Goal: Transaction & Acquisition: Book appointment/travel/reservation

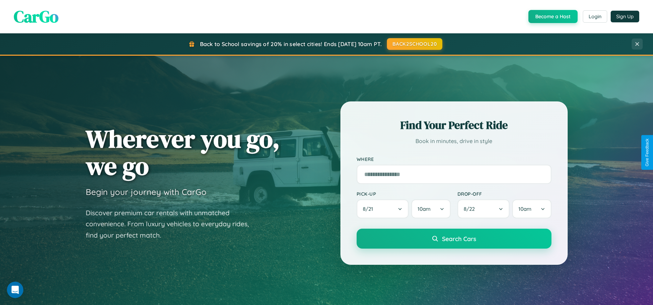
scroll to position [22, 0]
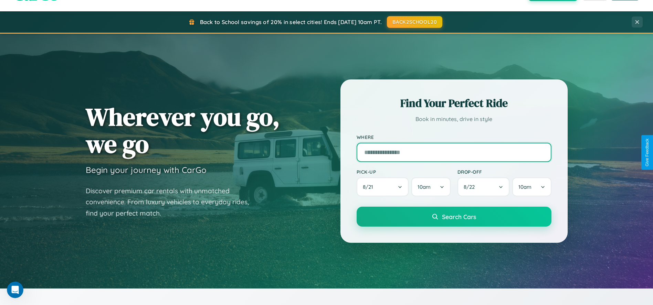
click at [453, 152] on input "text" at bounding box center [453, 152] width 195 height 19
type input "******"
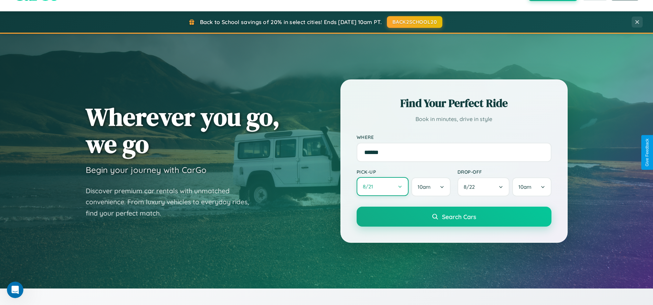
click at [382, 187] on button "8 / 21" at bounding box center [382, 186] width 52 height 19
select select "*"
select select "****"
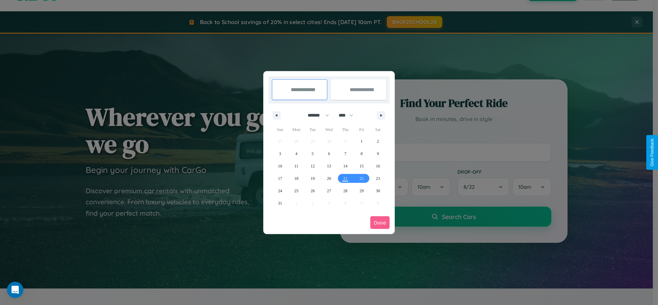
click at [315, 115] on select "******* ******** ***** ***** *** **** **** ****** ********* ******* ******** **…" at bounding box center [316, 115] width 29 height 11
select select "*"
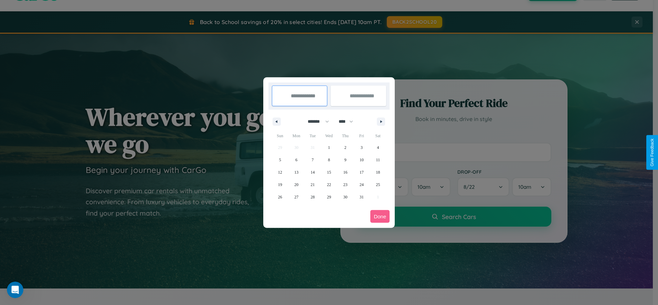
drag, startPoint x: 349, startPoint y: 121, endPoint x: 329, endPoint y: 138, distance: 25.9
click at [349, 121] on select "**** **** **** **** **** **** **** **** **** **** **** **** **** **** **** ****…" at bounding box center [345, 121] width 21 height 11
select select "****"
click at [378, 147] on span "3" at bounding box center [378, 147] width 2 height 12
type input "**********"
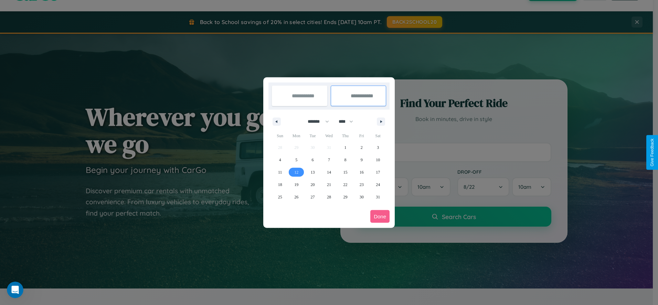
click at [296, 172] on span "12" at bounding box center [296, 172] width 4 height 12
type input "**********"
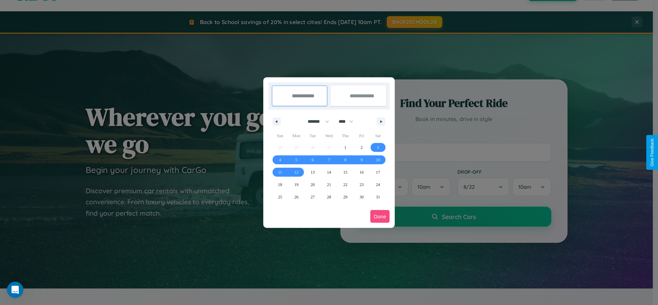
click at [380, 216] on button "Done" at bounding box center [379, 216] width 19 height 13
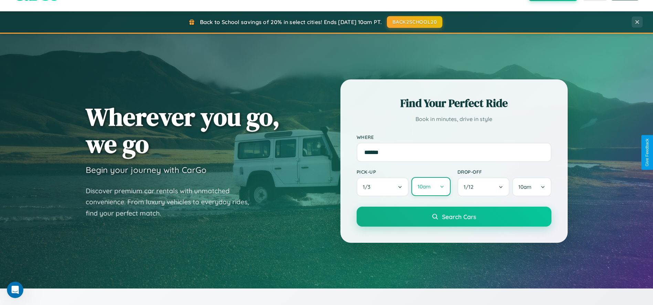
click at [430, 187] on button "10am" at bounding box center [430, 186] width 39 height 19
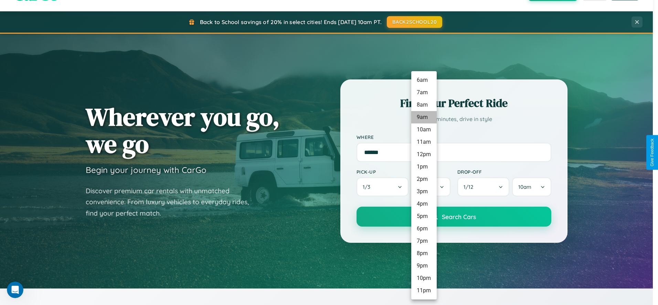
click at [423, 117] on li "9am" at bounding box center [423, 117] width 25 height 12
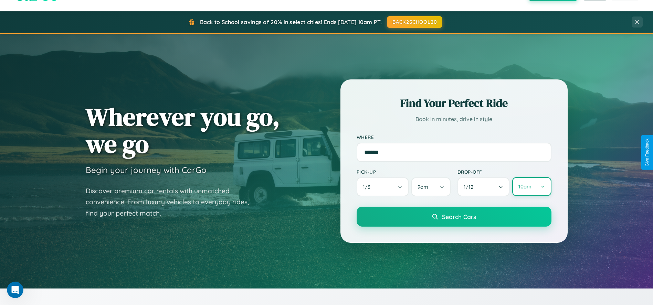
click at [531, 187] on button "10am" at bounding box center [531, 186] width 39 height 19
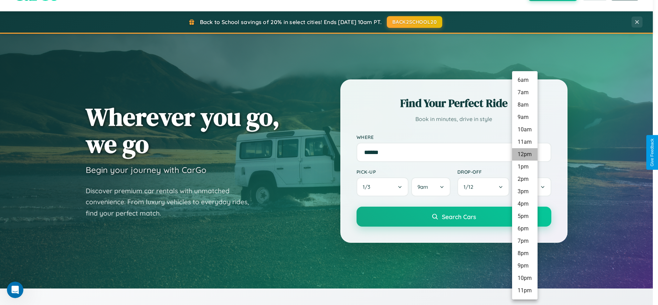
click at [524, 154] on li "12pm" at bounding box center [524, 154] width 25 height 12
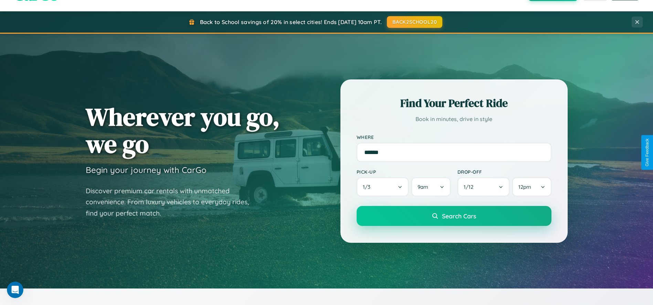
click at [453, 217] on span "Search Cars" at bounding box center [459, 216] width 34 height 8
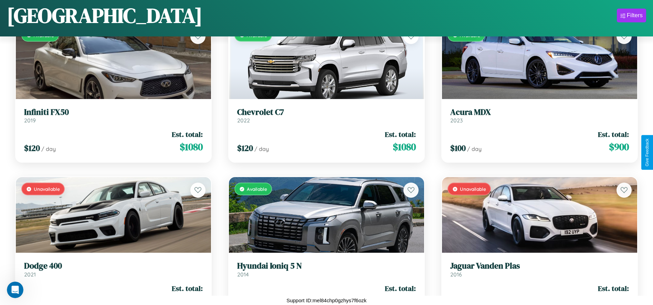
scroll to position [4260, 0]
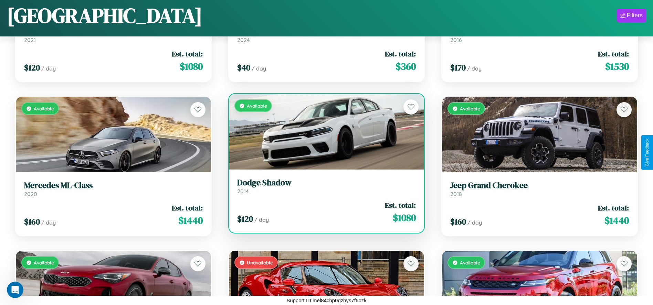
click at [324, 189] on link "Dodge Shadow 2014" at bounding box center [326, 186] width 179 height 17
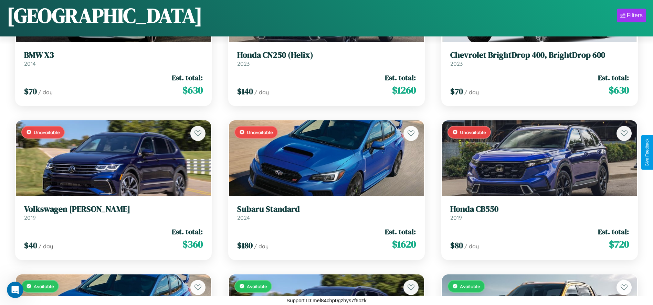
scroll to position [409, 0]
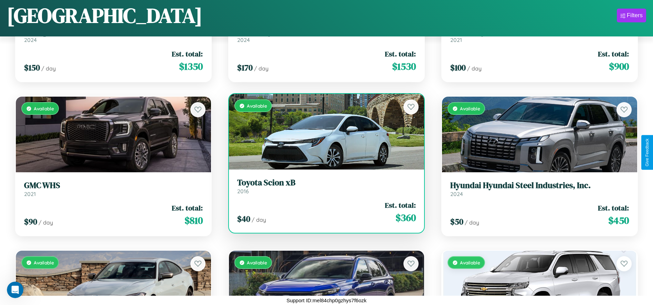
click at [324, 186] on h3 "Toyota Scion xB" at bounding box center [326, 183] width 179 height 10
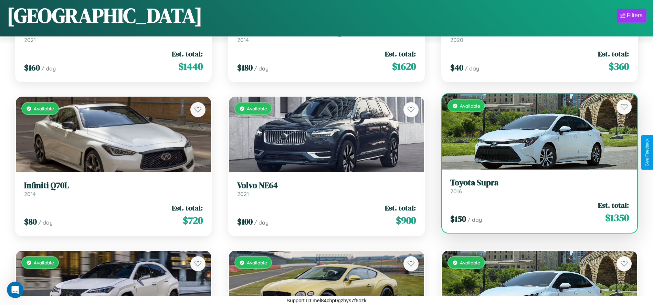
click at [535, 189] on link "Toyota Supra 2016" at bounding box center [539, 186] width 179 height 17
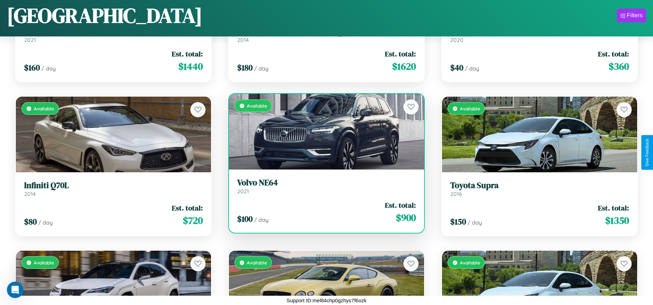
scroll to position [4723, 0]
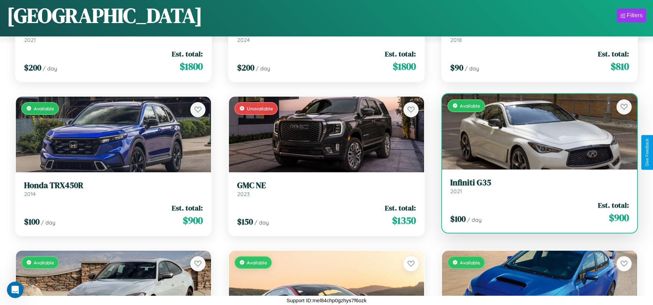
click at [535, 214] on div "$ 100 / day Est. total: $ 900" at bounding box center [539, 212] width 179 height 24
click at [535, 212] on div "$ 100 / day Est. total: $ 900" at bounding box center [539, 212] width 179 height 24
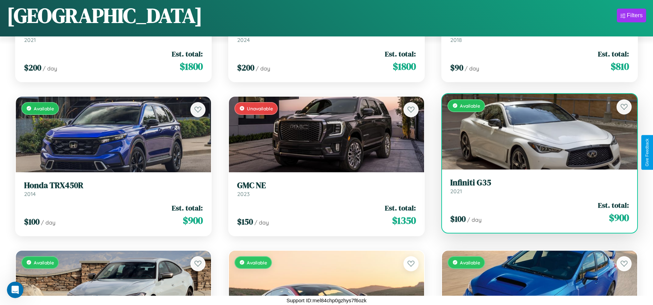
click at [535, 212] on div "$ 100 / day Est. total: $ 900" at bounding box center [539, 212] width 179 height 24
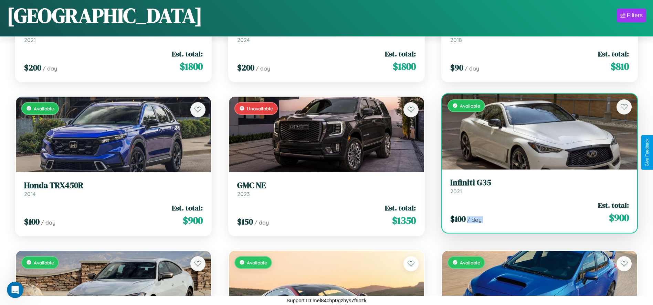
click at [535, 212] on div "$ 100 / day Est. total: $ 900" at bounding box center [539, 212] width 179 height 24
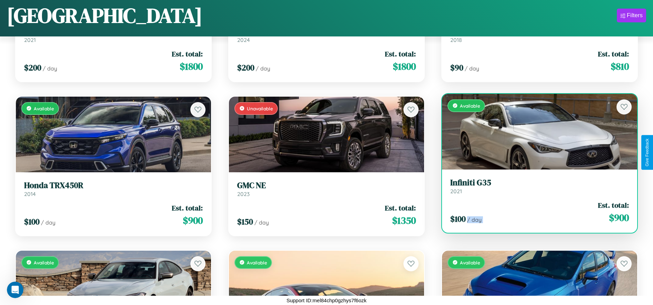
click at [535, 212] on div "$ 100 / day Est. total: $ 900" at bounding box center [539, 212] width 179 height 24
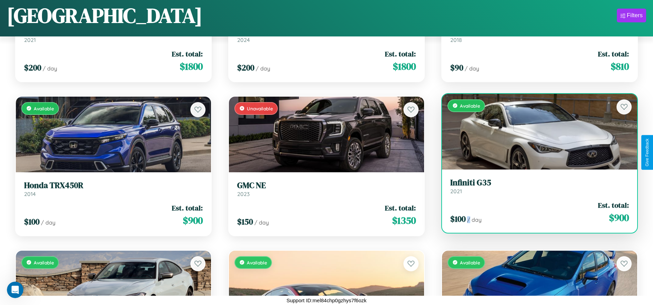
click at [535, 212] on div "$ 100 / day Est. total: $ 900" at bounding box center [539, 212] width 179 height 24
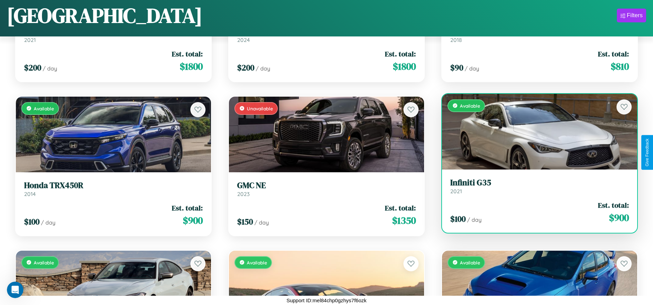
click at [535, 186] on h3 "Infiniti G35" at bounding box center [539, 183] width 179 height 10
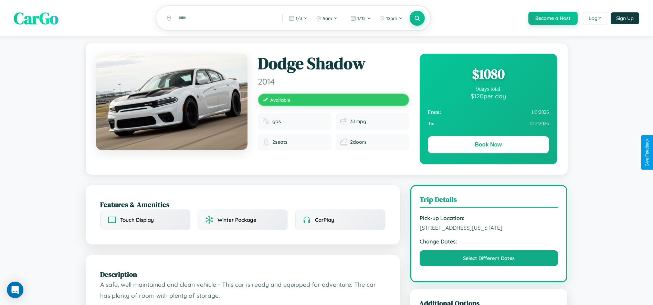
scroll to position [191, 0]
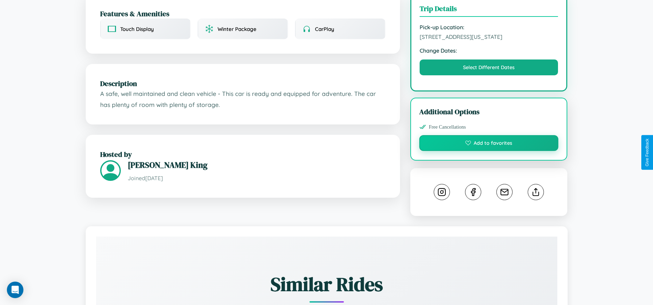
click at [488, 151] on button "Add to favorites" at bounding box center [488, 143] width 139 height 16
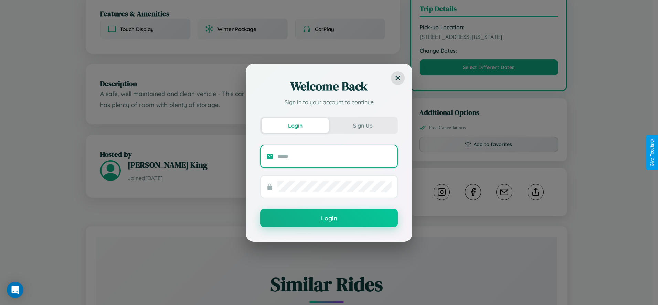
click at [334, 156] on input "text" at bounding box center [334, 156] width 114 height 11
type input "**********"
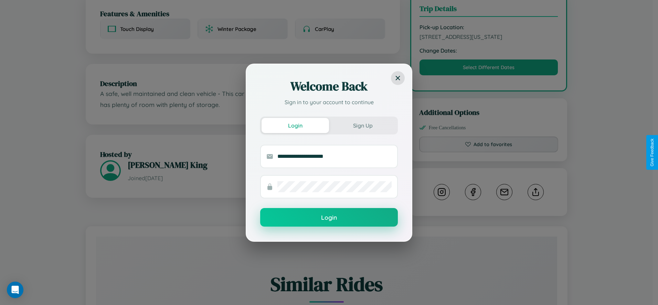
click at [329, 218] on button "Login" at bounding box center [329, 217] width 138 height 19
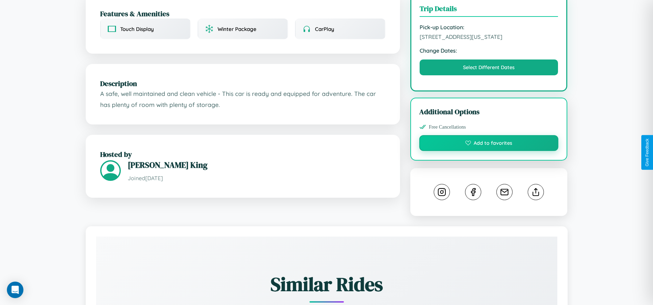
click at [488, 151] on button "Add to favorites" at bounding box center [488, 143] width 139 height 16
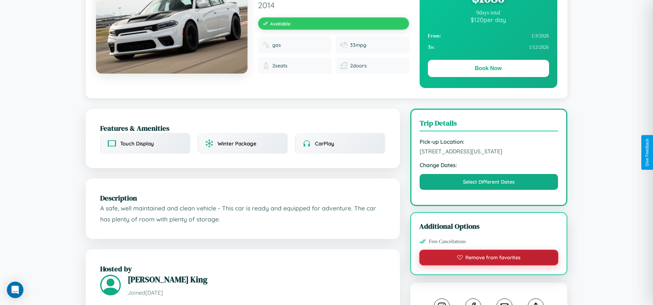
scroll to position [80, 0]
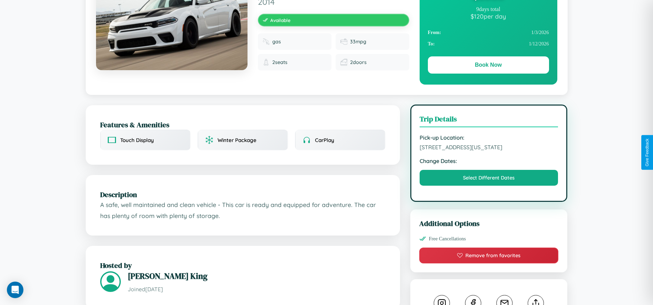
click at [488, 151] on span "2927 Chestnut Street Boston Massachusetts 51128 United States" at bounding box center [488, 147] width 139 height 7
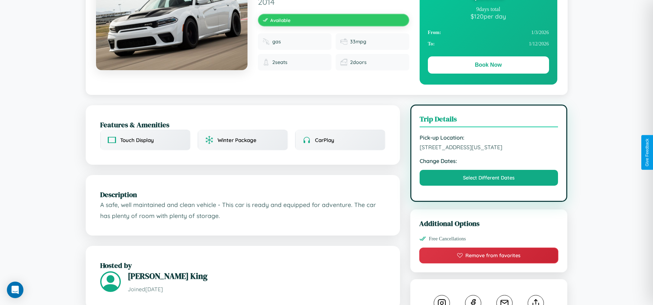
click at [488, 151] on span "2927 Chestnut Street Boston Massachusetts 51128 United States" at bounding box center [488, 147] width 139 height 7
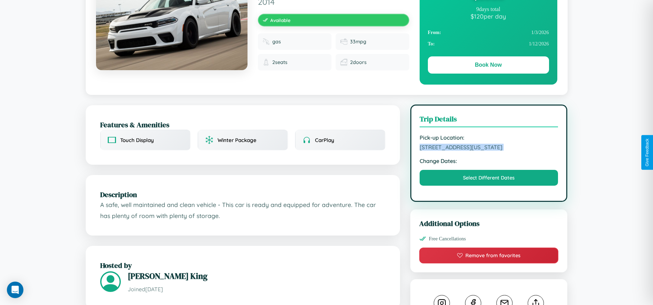
click at [488, 151] on span "2927 Chestnut Street Boston Massachusetts 51128 United States" at bounding box center [488, 147] width 139 height 7
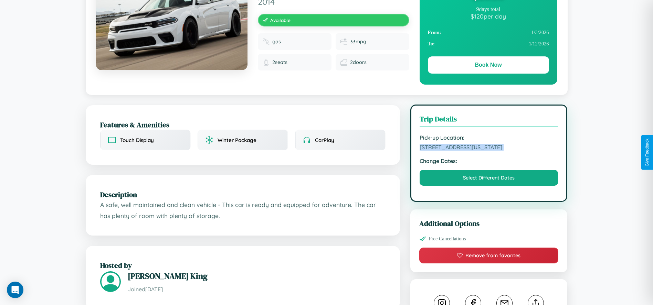
click at [488, 151] on span "2927 Chestnut Street Boston Massachusetts 51128 United States" at bounding box center [488, 147] width 139 height 7
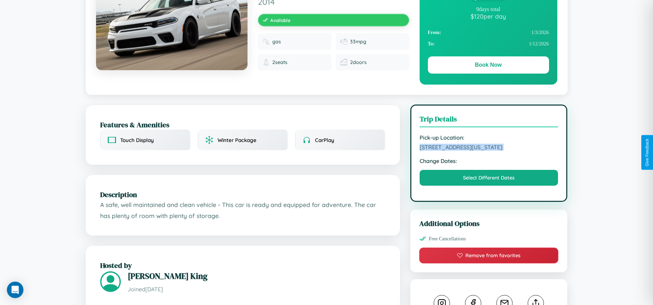
click at [488, 151] on span "2927 Chestnut Street Boston Massachusetts 51128 United States" at bounding box center [488, 147] width 139 height 7
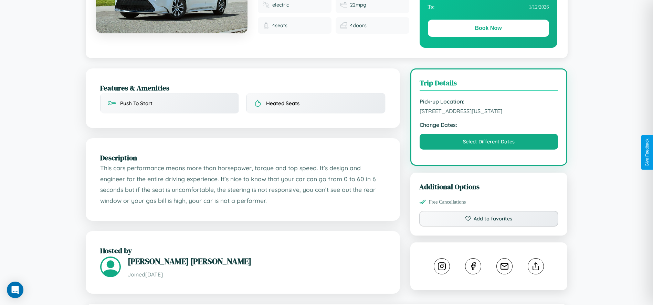
scroll to position [238, 0]
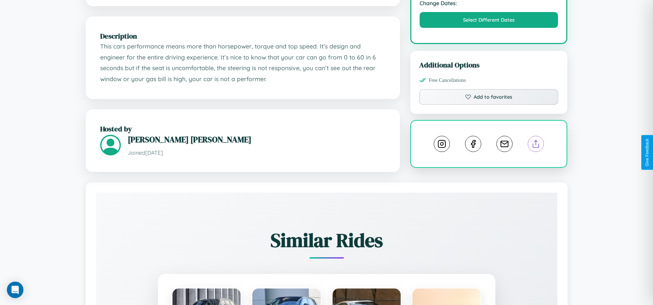
click at [536, 145] on line at bounding box center [536, 142] width 0 height 5
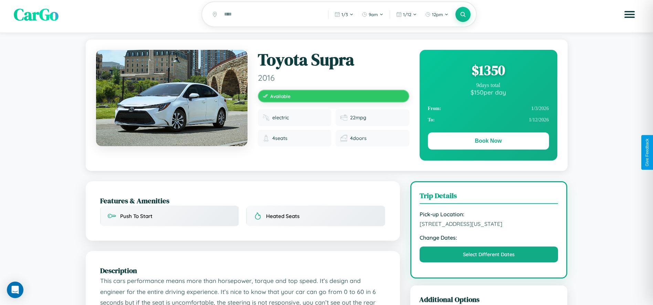
scroll to position [0, 0]
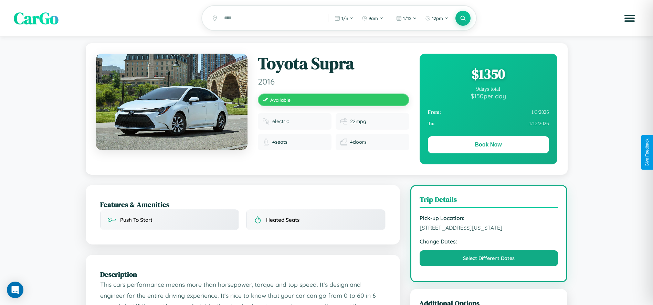
click at [488, 75] on div "$ 1350" at bounding box center [488, 74] width 121 height 19
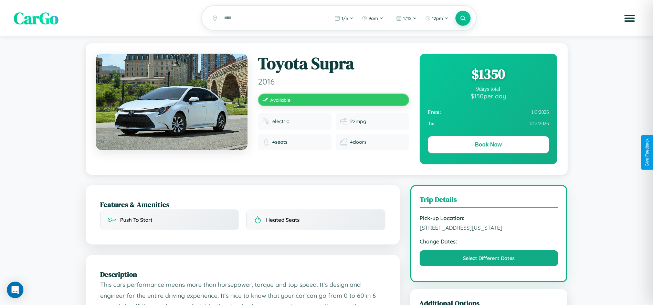
click at [488, 75] on div "$ 1350" at bounding box center [488, 74] width 121 height 19
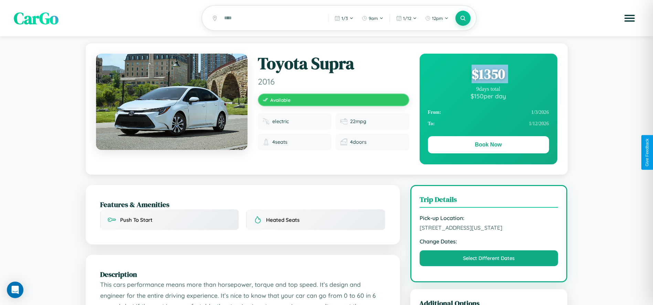
click at [488, 75] on div "$ 1350" at bounding box center [488, 74] width 121 height 19
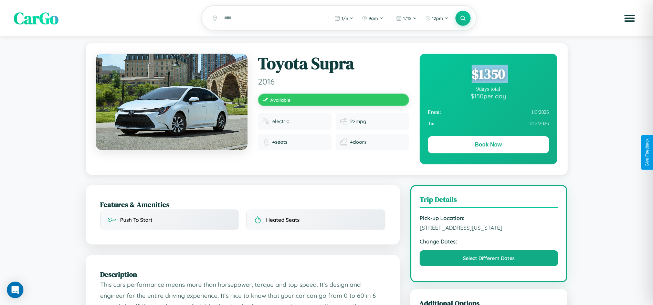
click at [488, 75] on div "$ 1350" at bounding box center [488, 74] width 121 height 19
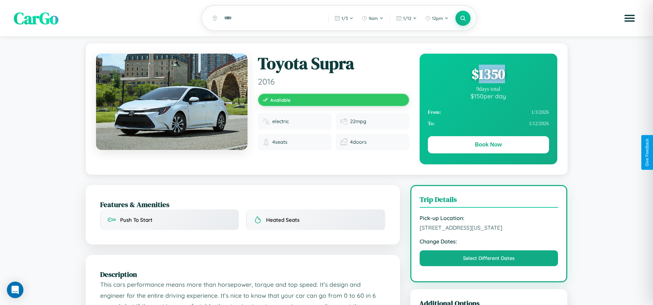
click at [488, 75] on div "$ 1350" at bounding box center [488, 74] width 121 height 19
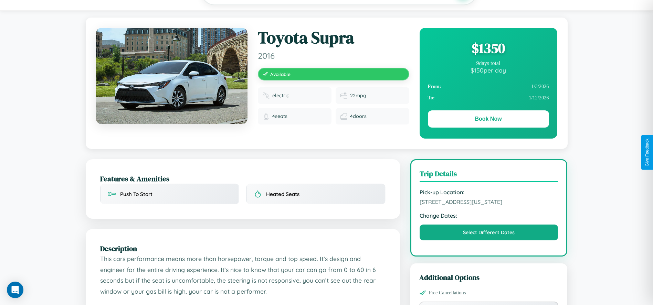
scroll to position [80, 0]
